Goal: Task Accomplishment & Management: Manage account settings

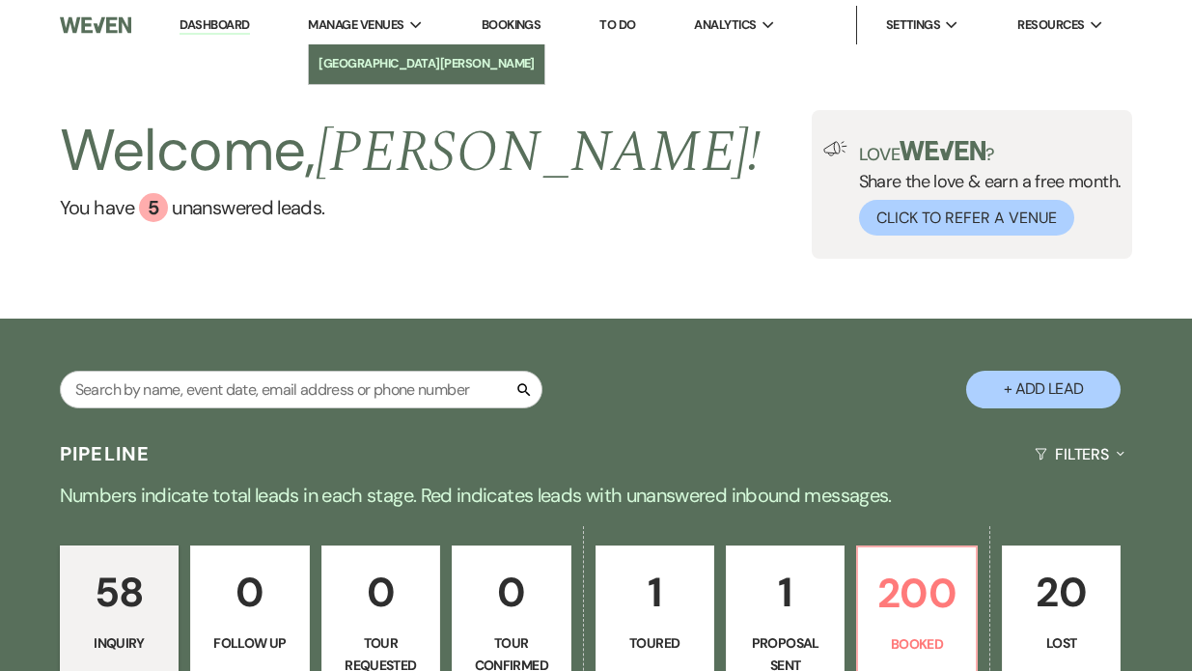
click at [393, 64] on li "[GEOGRAPHIC_DATA][PERSON_NAME]" at bounding box center [426, 63] width 216 height 19
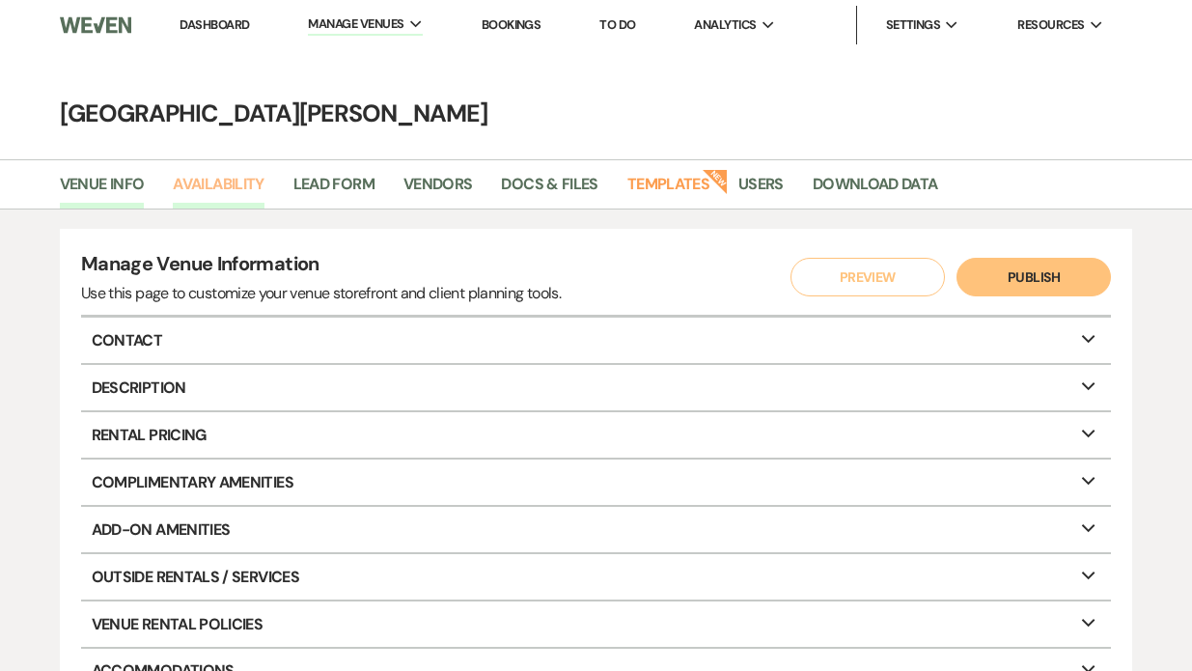
click at [203, 192] on link "Availability" at bounding box center [218, 190] width 91 height 37
select select "3"
select select "2026"
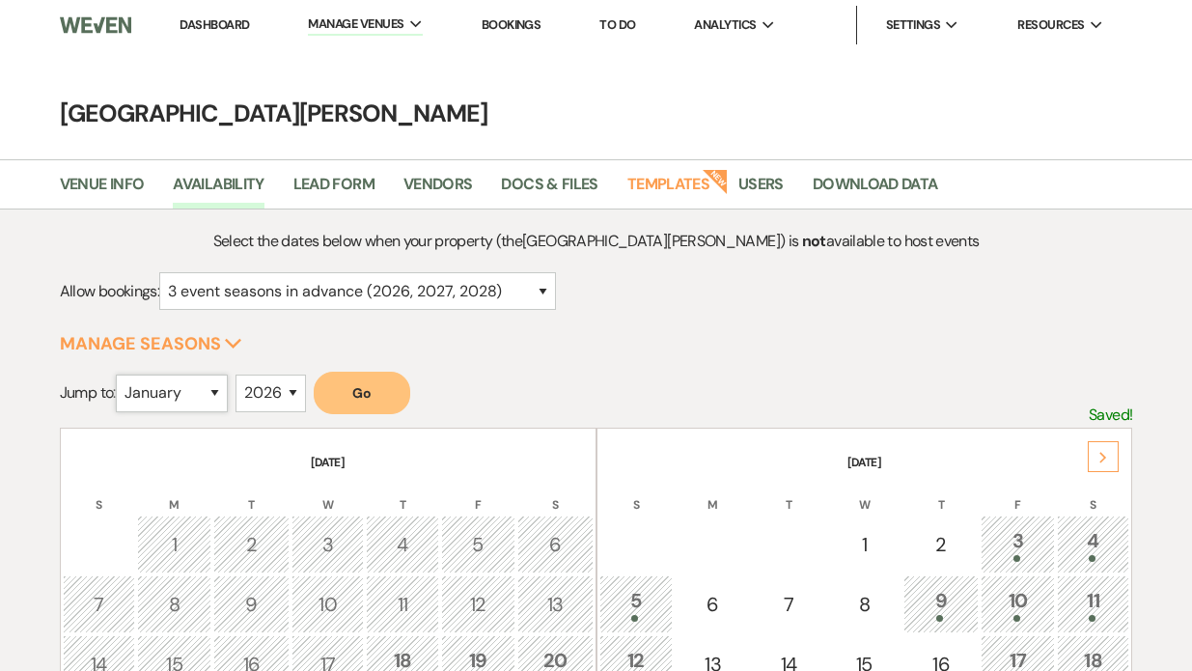
click at [213, 409] on select "January February March April May June July August September October November De…" at bounding box center [172, 393] width 112 height 38
select select "4"
click at [370, 391] on button "Go" at bounding box center [362, 392] width 96 height 42
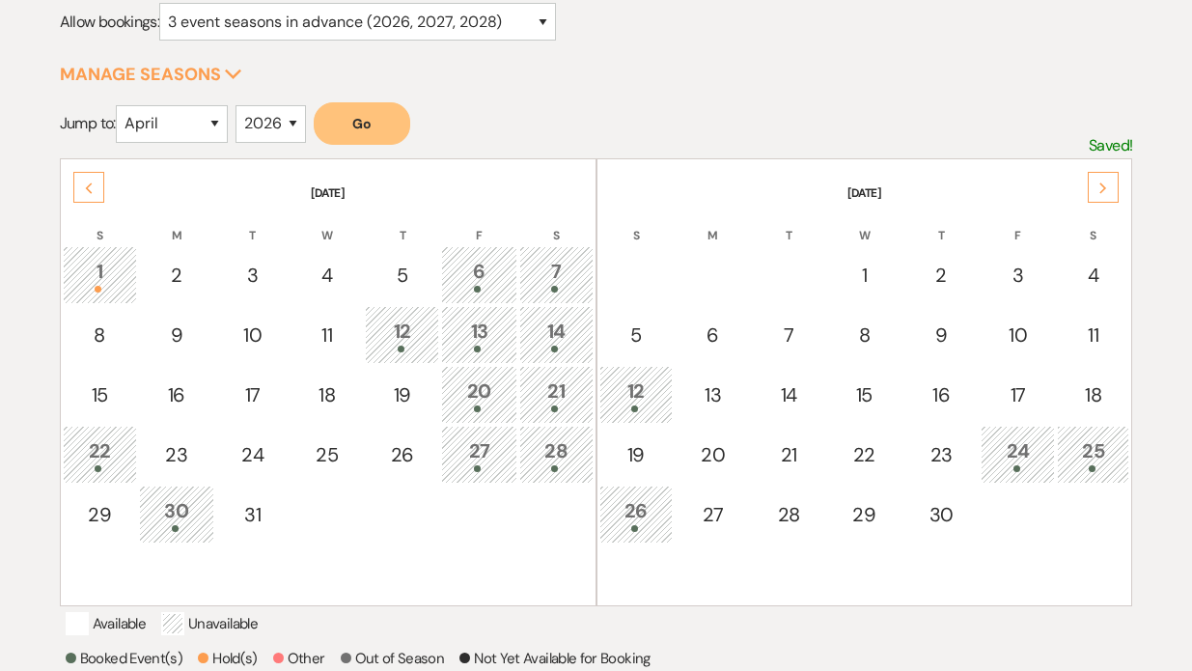
scroll to position [276, 0]
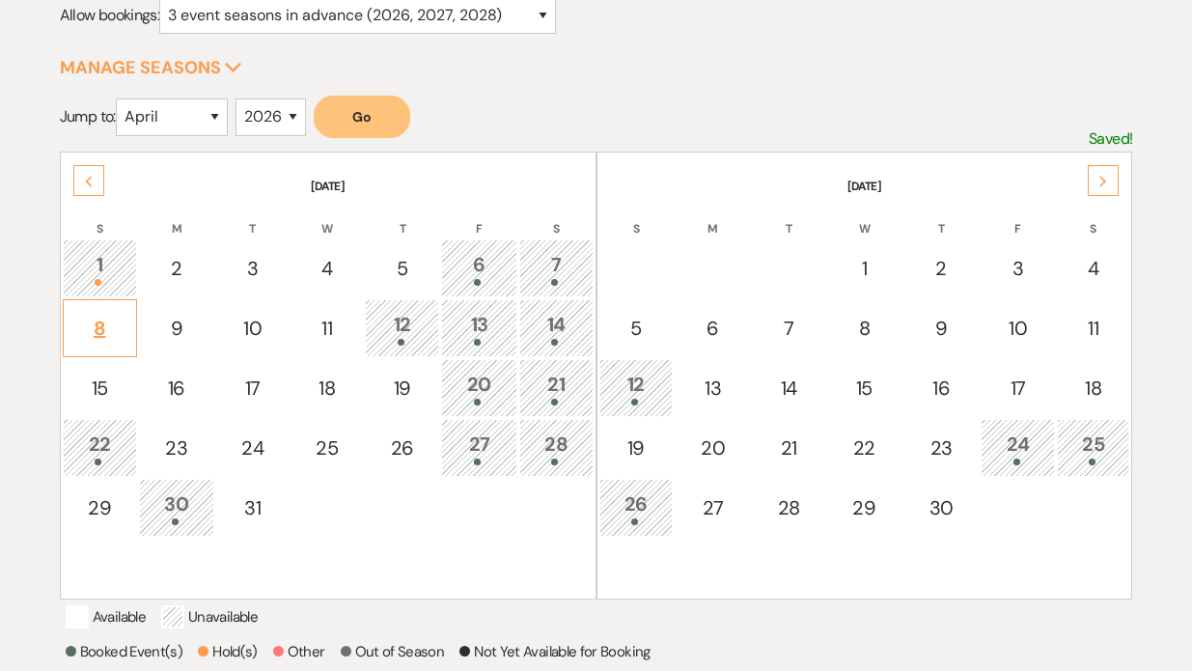
click at [99, 322] on div "8" at bounding box center [99, 328] width 53 height 29
select select "other"
select select "false"
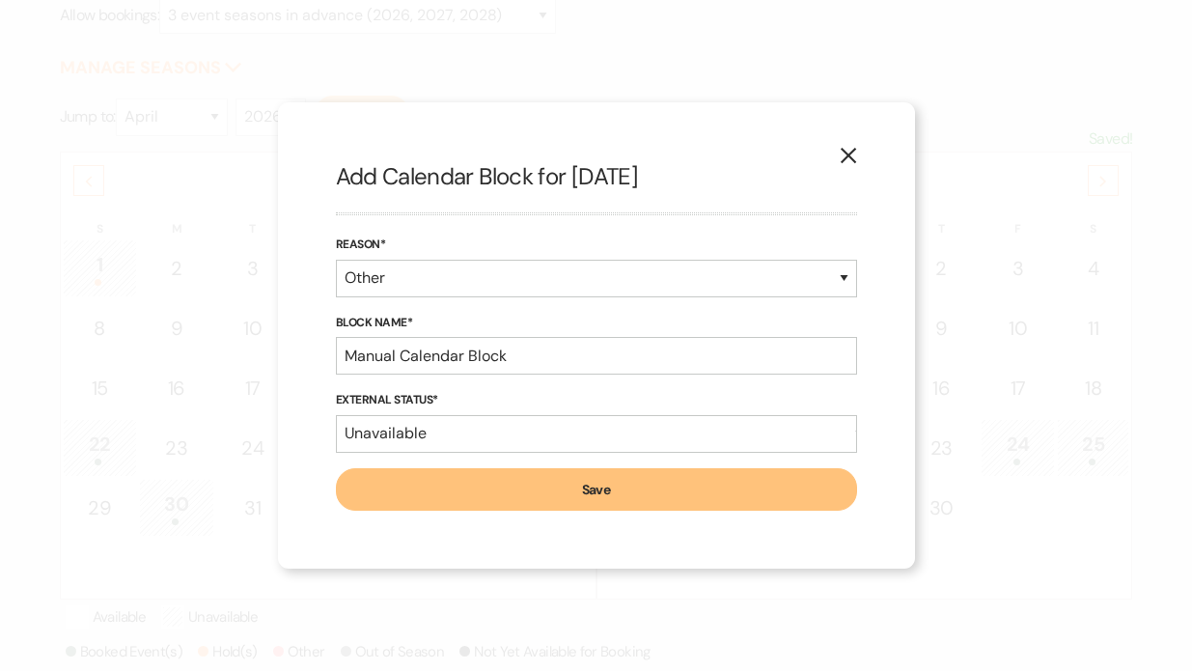
click at [844, 149] on icon "X" at bounding box center [847, 155] width 17 height 17
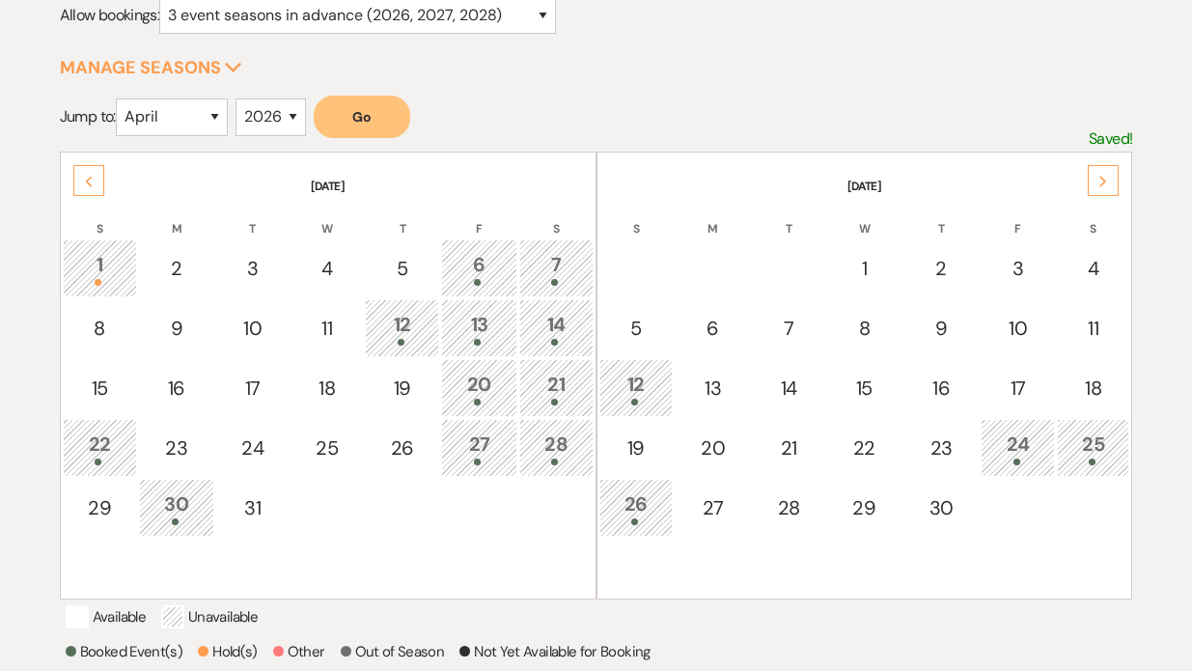
click at [102, 287] on td "1" at bounding box center [100, 268] width 74 height 58
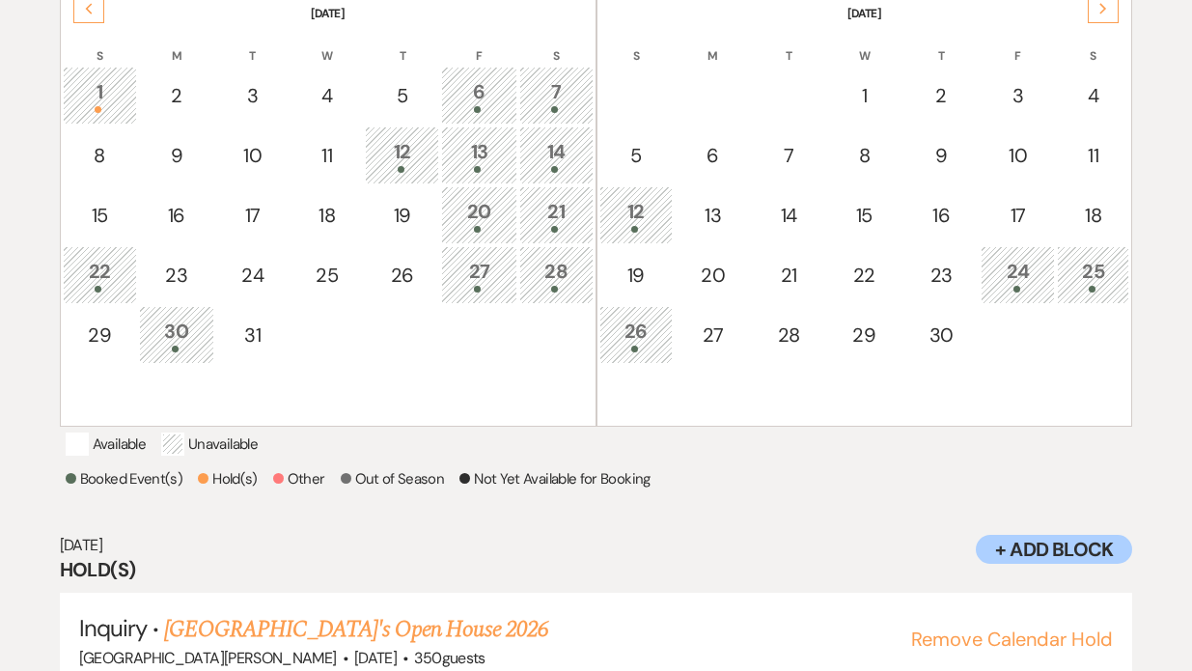
scroll to position [529, 0]
